Goal: Task Accomplishment & Management: Use online tool/utility

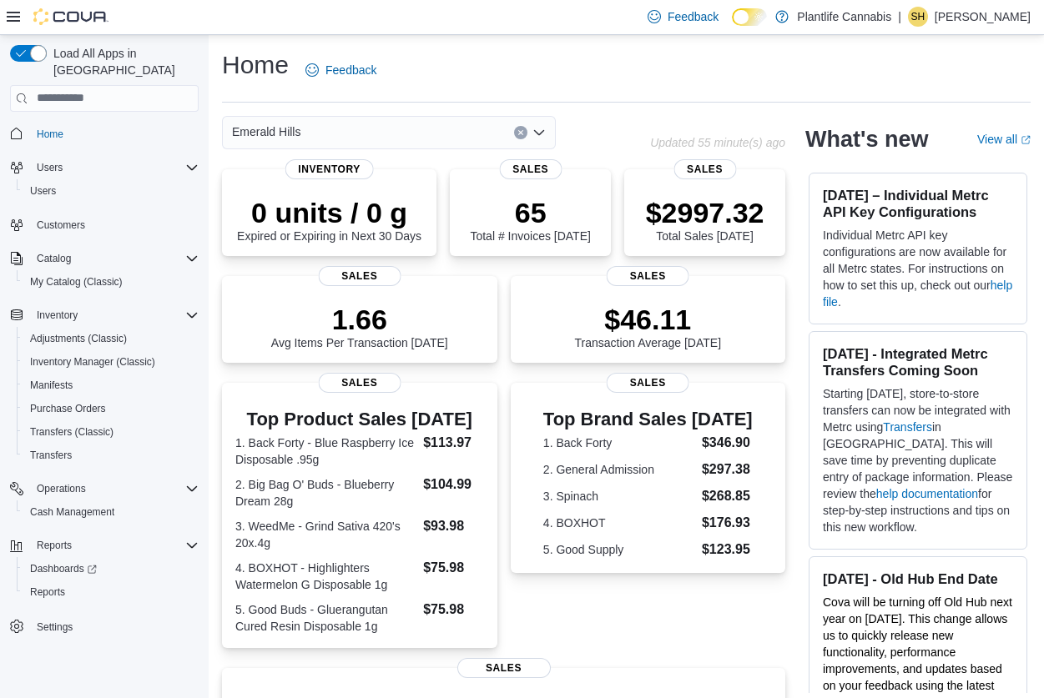
scroll to position [324, 0]
click at [97, 355] on span "Inventory Manager (Classic)" at bounding box center [92, 361] width 125 height 13
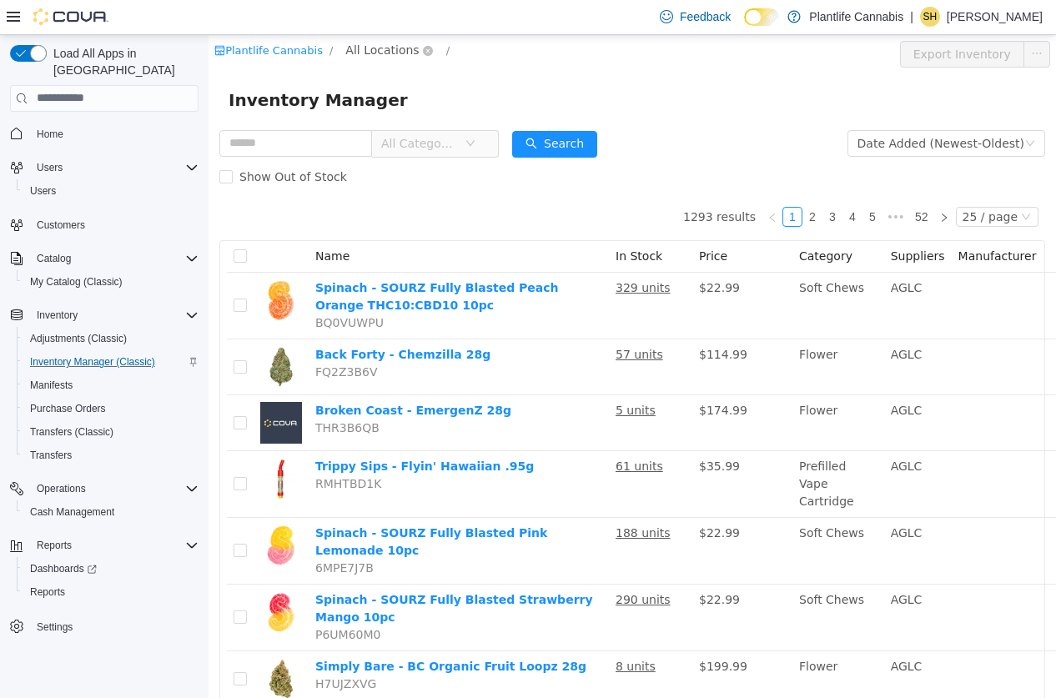
click at [404, 53] on span "All Locations" at bounding box center [381, 49] width 73 height 18
type input "**"
click at [431, 172] on span "Emerald Hills" at bounding box center [431, 168] width 77 height 13
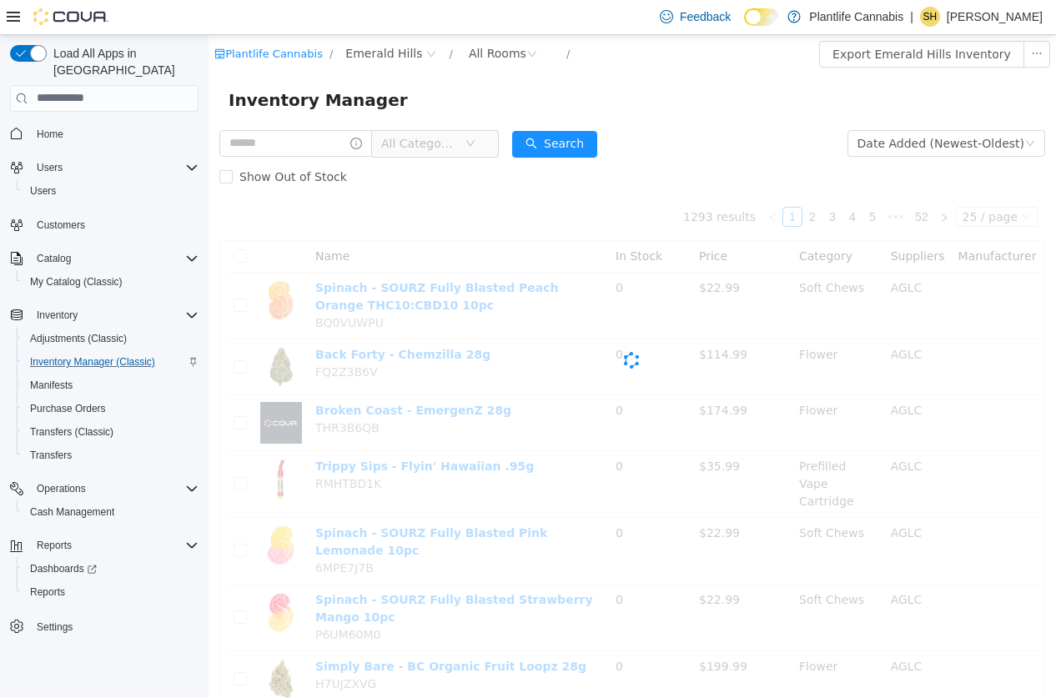
click at [782, 118] on div "Inventory Manager" at bounding box center [633, 99] width 848 height 53
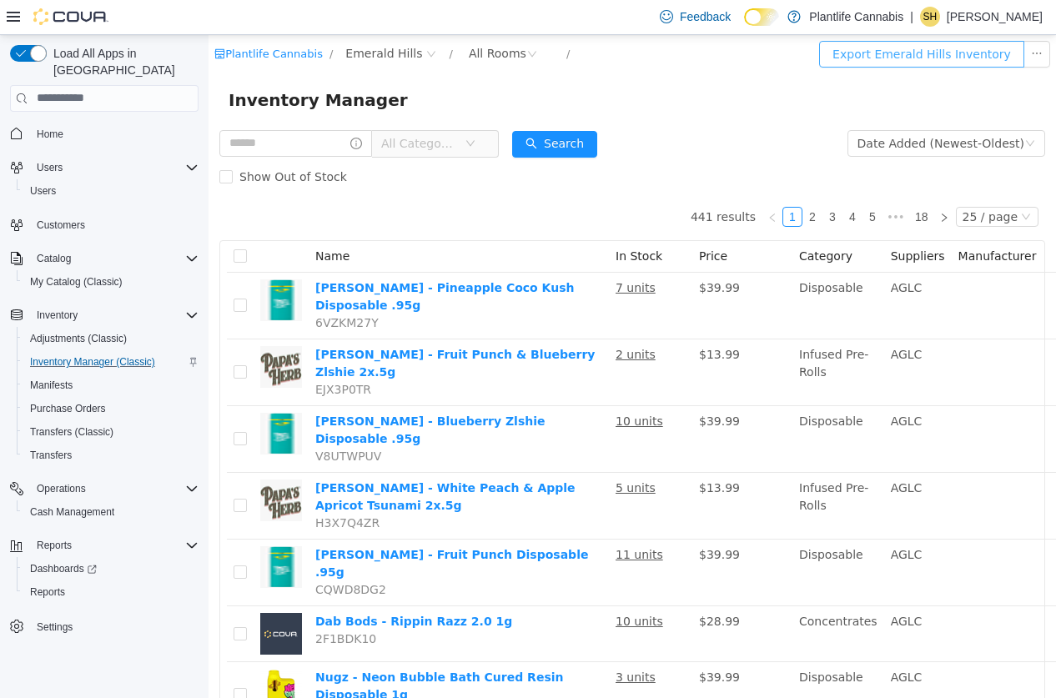
click at [911, 58] on button "Export Emerald Hills Inventory" at bounding box center [921, 53] width 205 height 27
